Goal: Information Seeking & Learning: Learn about a topic

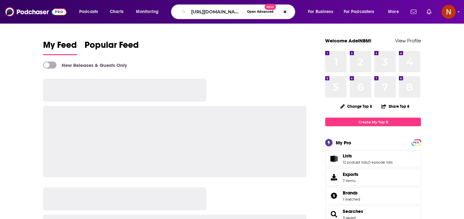
scroll to position [0, 470]
type input "[URL][DOMAIN_NAME]"
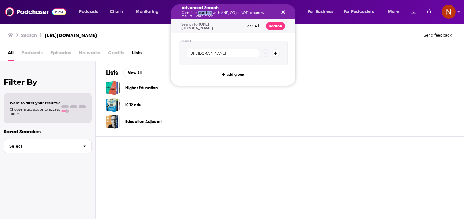
click at [207, 11] on p "Combine searches with AND, OR, or NOT to narrow results. Learn More" at bounding box center [227, 14] width 93 height 6
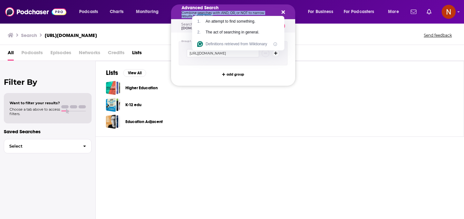
click at [282, 13] on icon "Search podcasts, credits, & more..." at bounding box center [283, 13] width 4 height 4
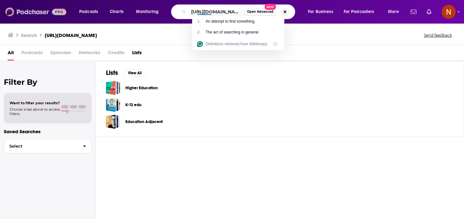
click at [33, 12] on img at bounding box center [35, 12] width 61 height 12
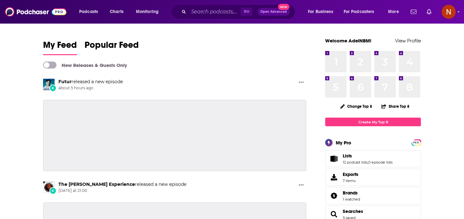
click at [222, 6] on div "⌘ K Open Advanced New" at bounding box center [233, 11] width 124 height 15
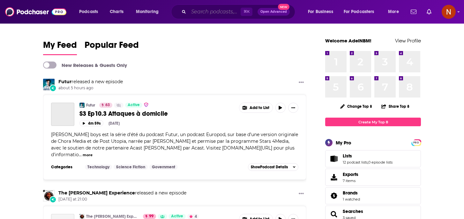
click at [222, 11] on input "Search podcasts, credits, & more..." at bounding box center [214, 12] width 52 height 10
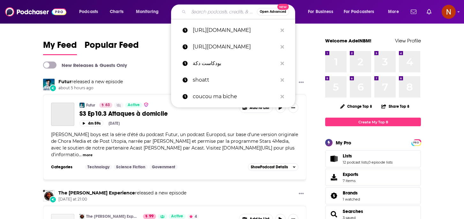
paste input "-بزنس بالعربي (Business بالعربى )"
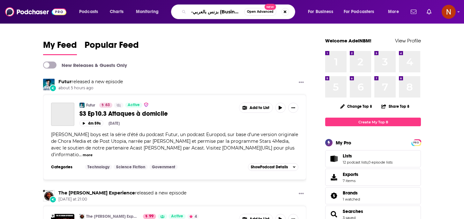
scroll to position [0, 16]
type input "-بزنس بالعربي (Business بالعربى )"
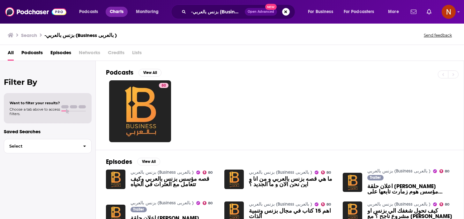
click at [121, 9] on span "Charts" at bounding box center [117, 11] width 14 height 9
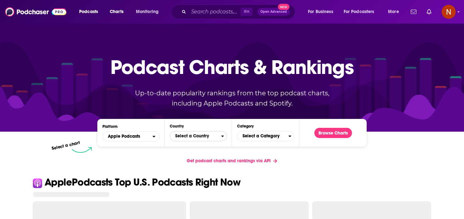
click at [188, 139] on span "Select a Country" at bounding box center [195, 136] width 51 height 11
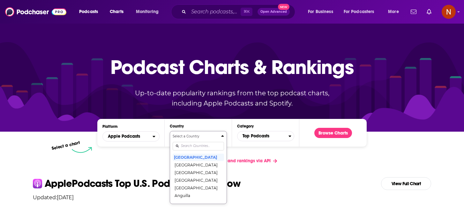
click at [192, 146] on input "Countries" at bounding box center [198, 146] width 51 height 9
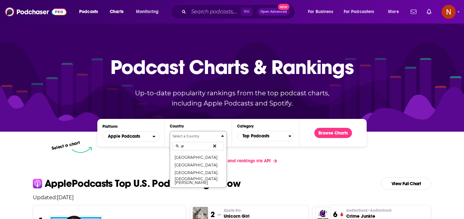
type input "gr"
click at [189, 153] on div "gr" at bounding box center [198, 146] width 51 height 15
click at [189, 154] on button "[GEOGRAPHIC_DATA]" at bounding box center [198, 157] width 51 height 8
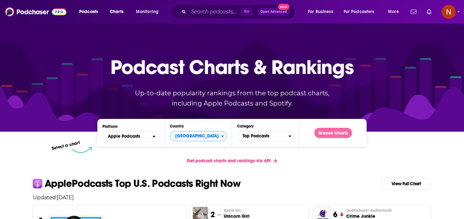
click at [333, 131] on button "Browse Charts" at bounding box center [333, 133] width 38 height 10
